Goal: Find specific page/section: Find specific page/section

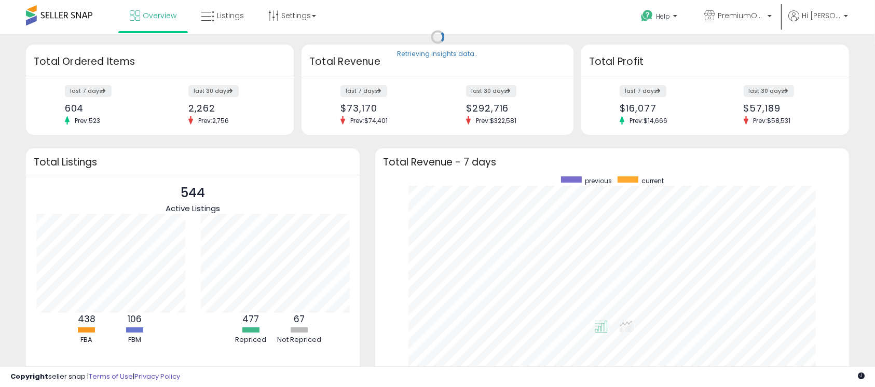
scroll to position [196, 453]
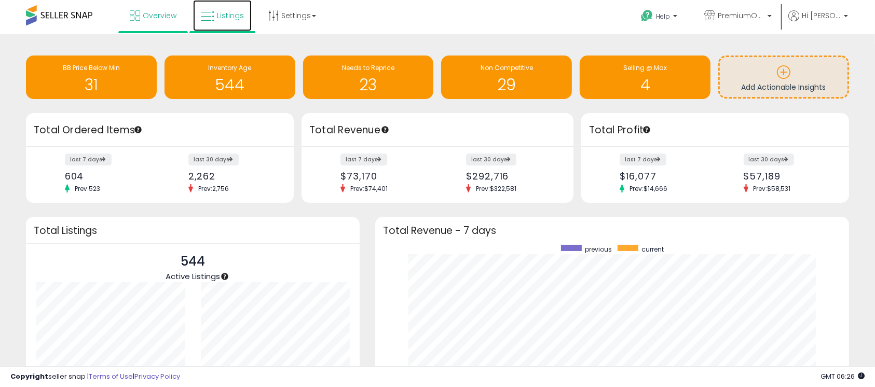
click at [238, 16] on span "Listings" at bounding box center [230, 15] width 27 height 10
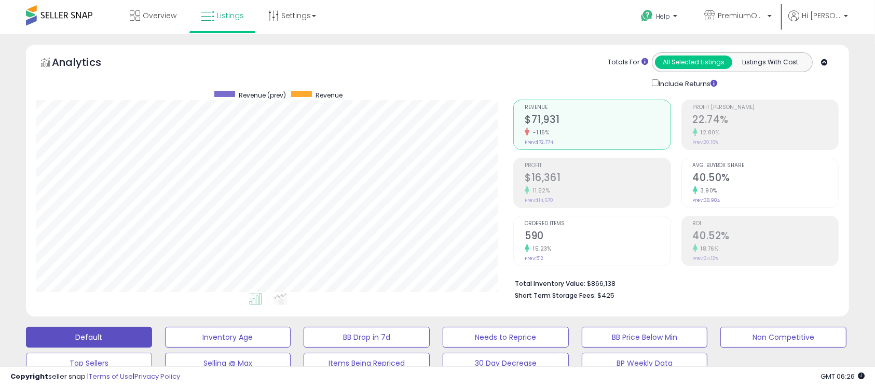
scroll to position [213, 478]
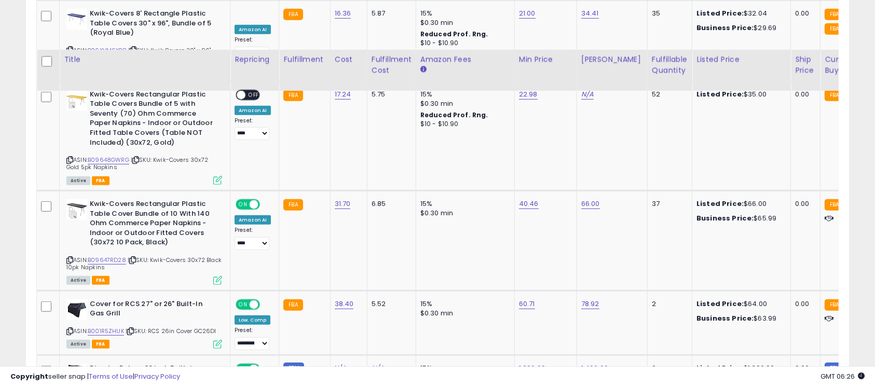
scroll to position [677, 0]
